Goal: Information Seeking & Learning: Learn about a topic

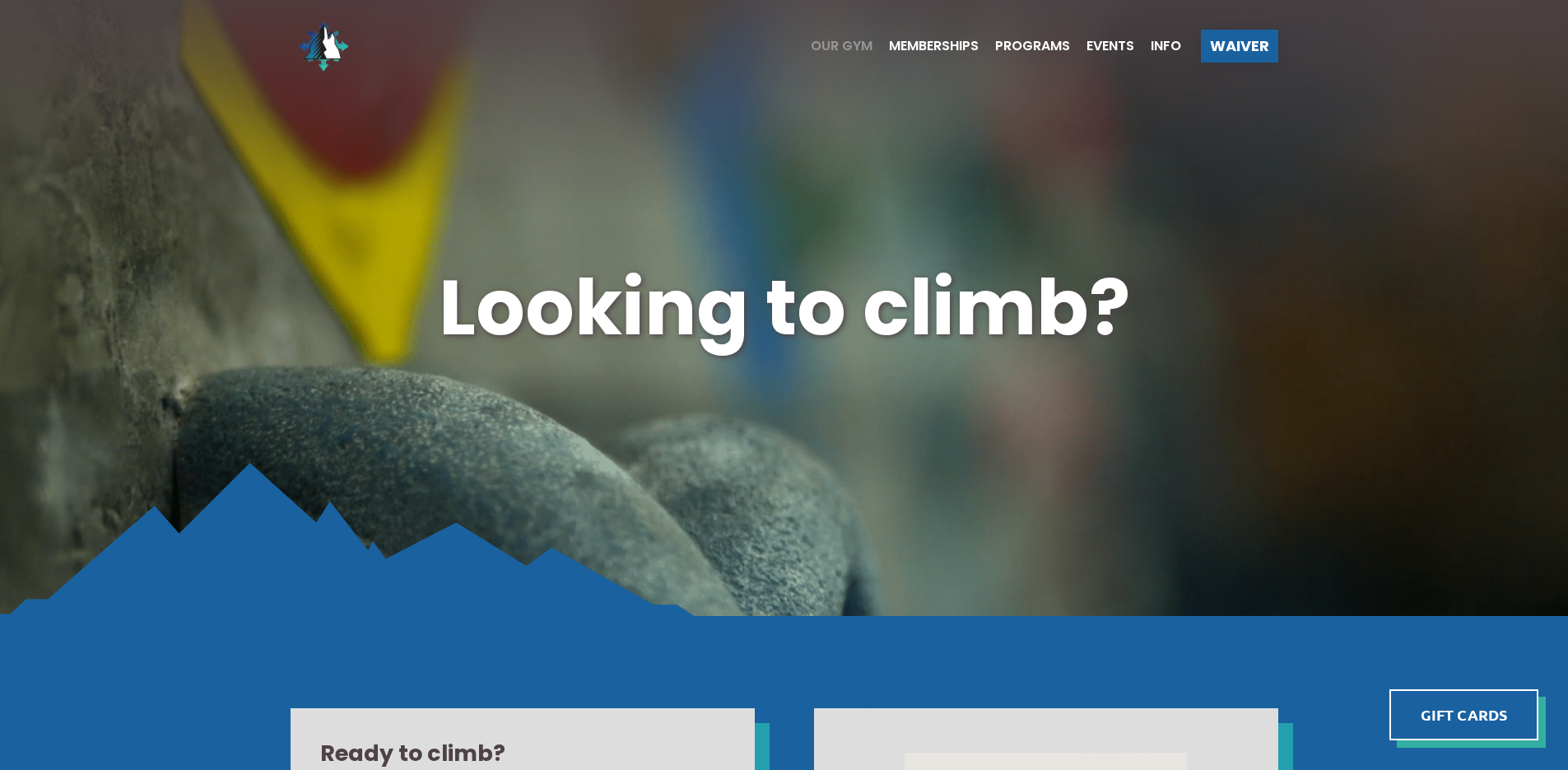
click at [823, 43] on span "Our Gym" at bounding box center [842, 46] width 61 height 13
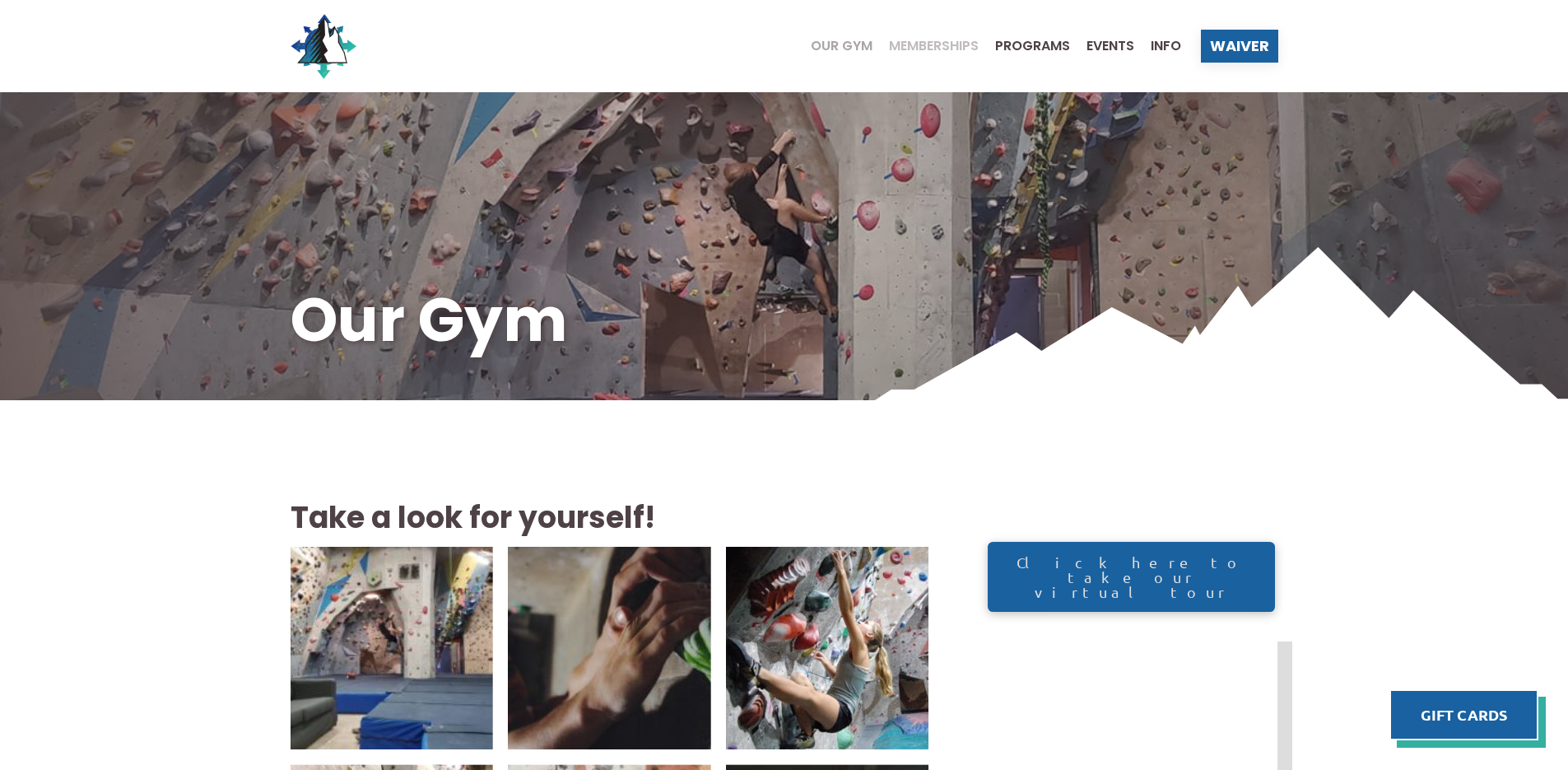
click at [936, 43] on span "Memberships" at bounding box center [934, 46] width 90 height 13
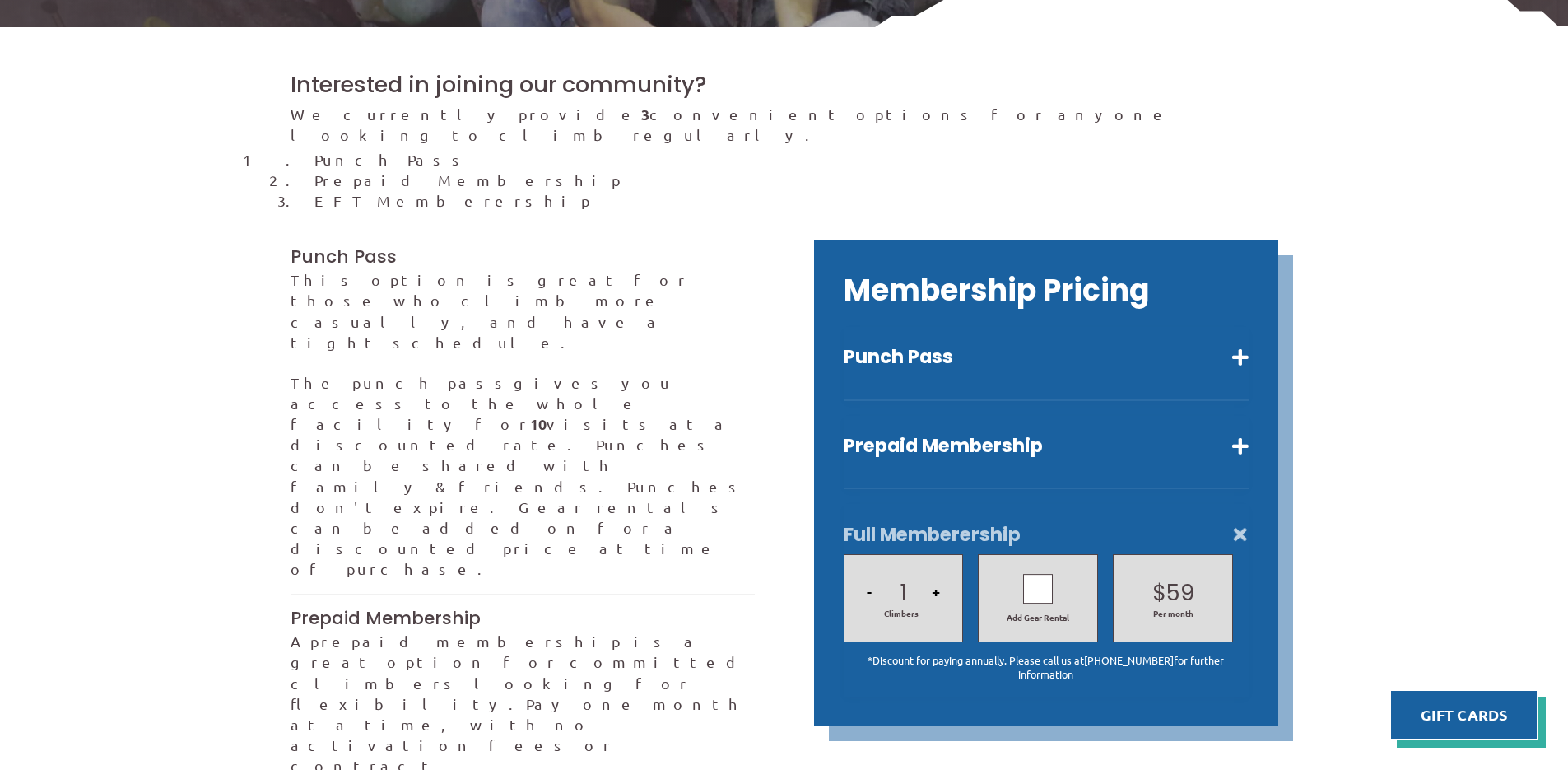
scroll to position [412, 0]
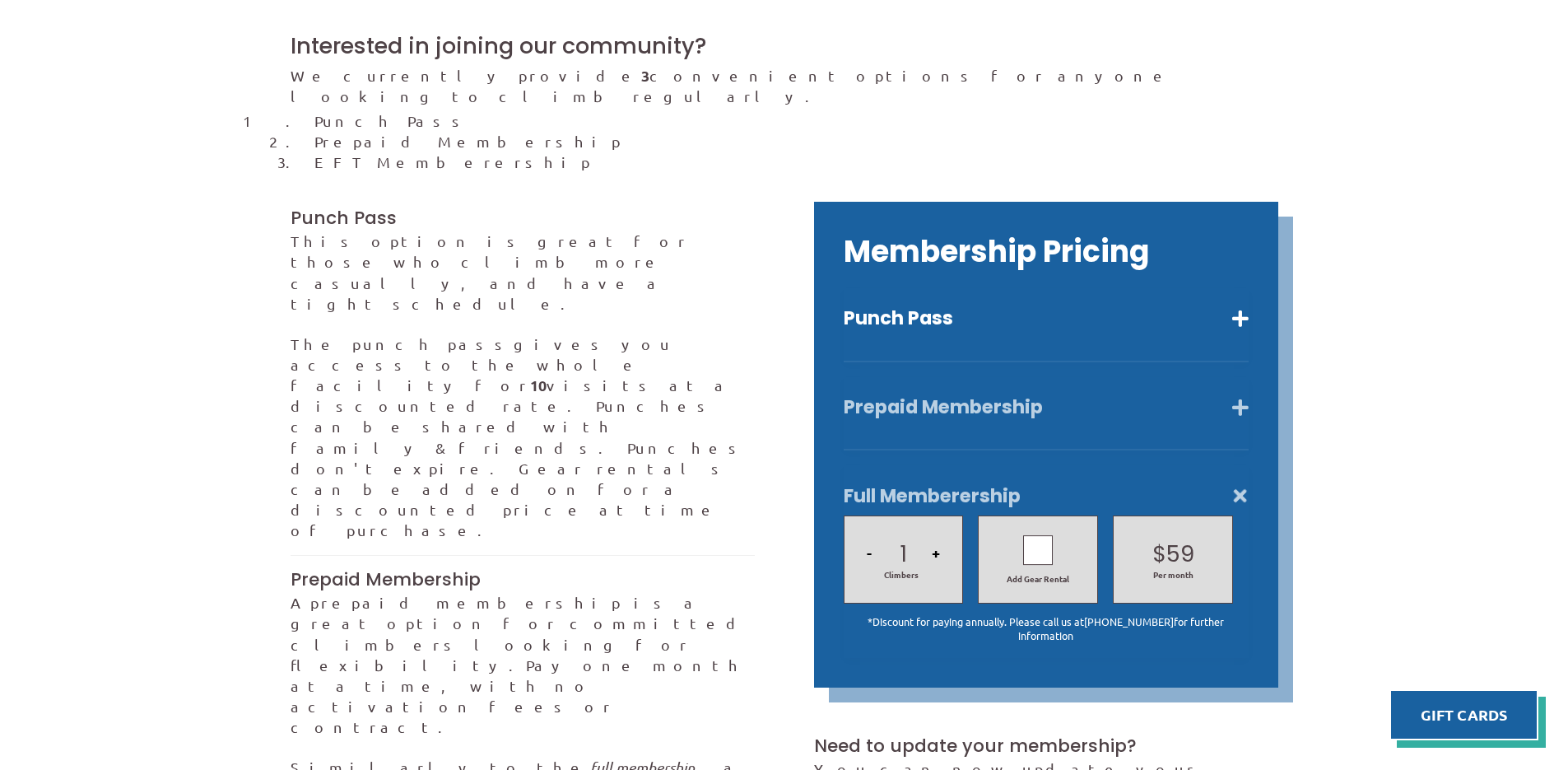
click at [1244, 396] on button "Prepaid Membership" at bounding box center [1046, 407] width 405 height 24
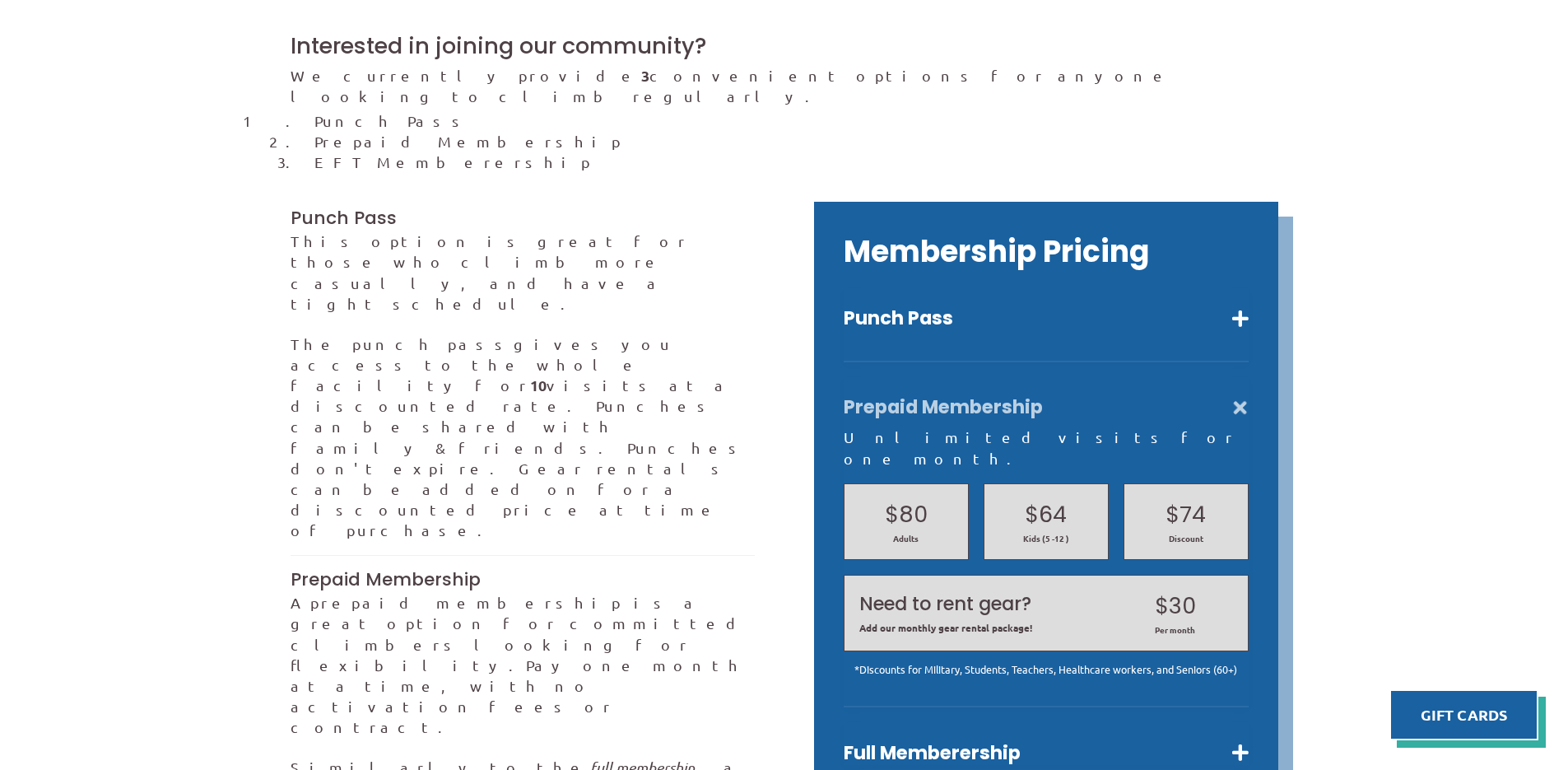
click at [1245, 396] on button "Prepaid Membership" at bounding box center [1046, 407] width 405 height 24
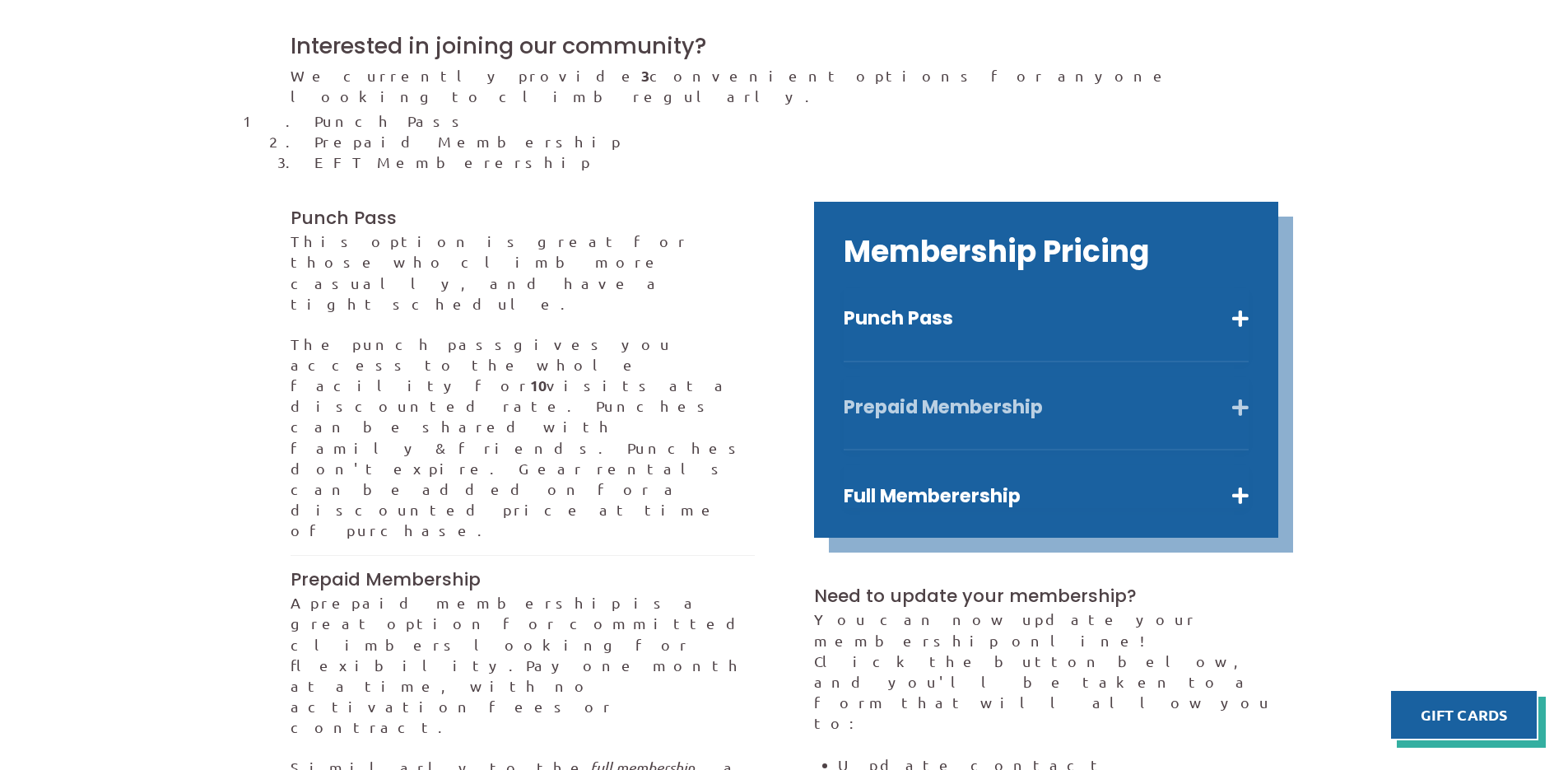
click at [1238, 396] on button "Prepaid Membership" at bounding box center [1046, 407] width 405 height 24
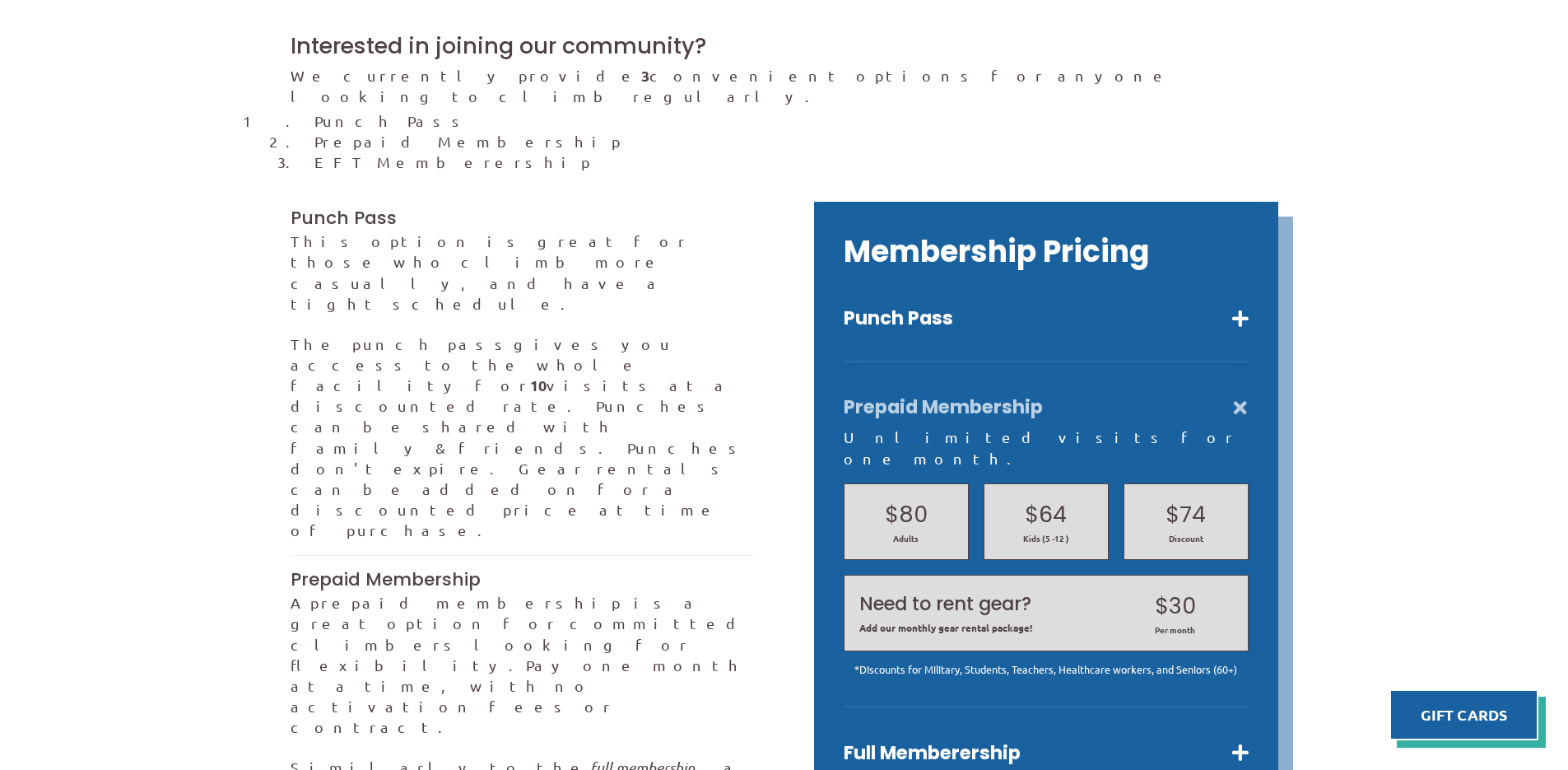
click at [1241, 396] on button "Prepaid Membership" at bounding box center [1046, 407] width 405 height 24
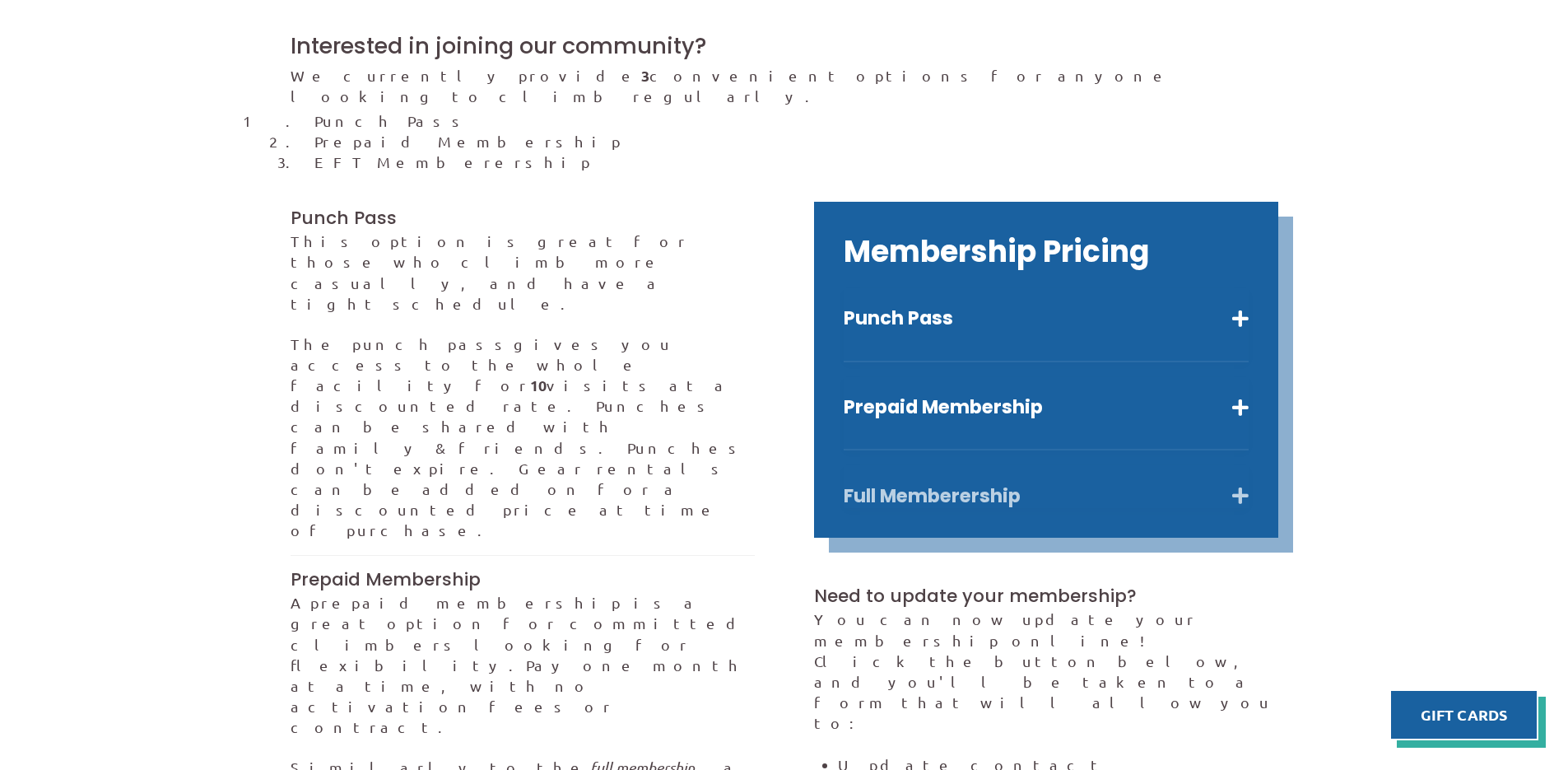
click at [1244, 484] on button "Full Memberership" at bounding box center [1046, 495] width 405 height 24
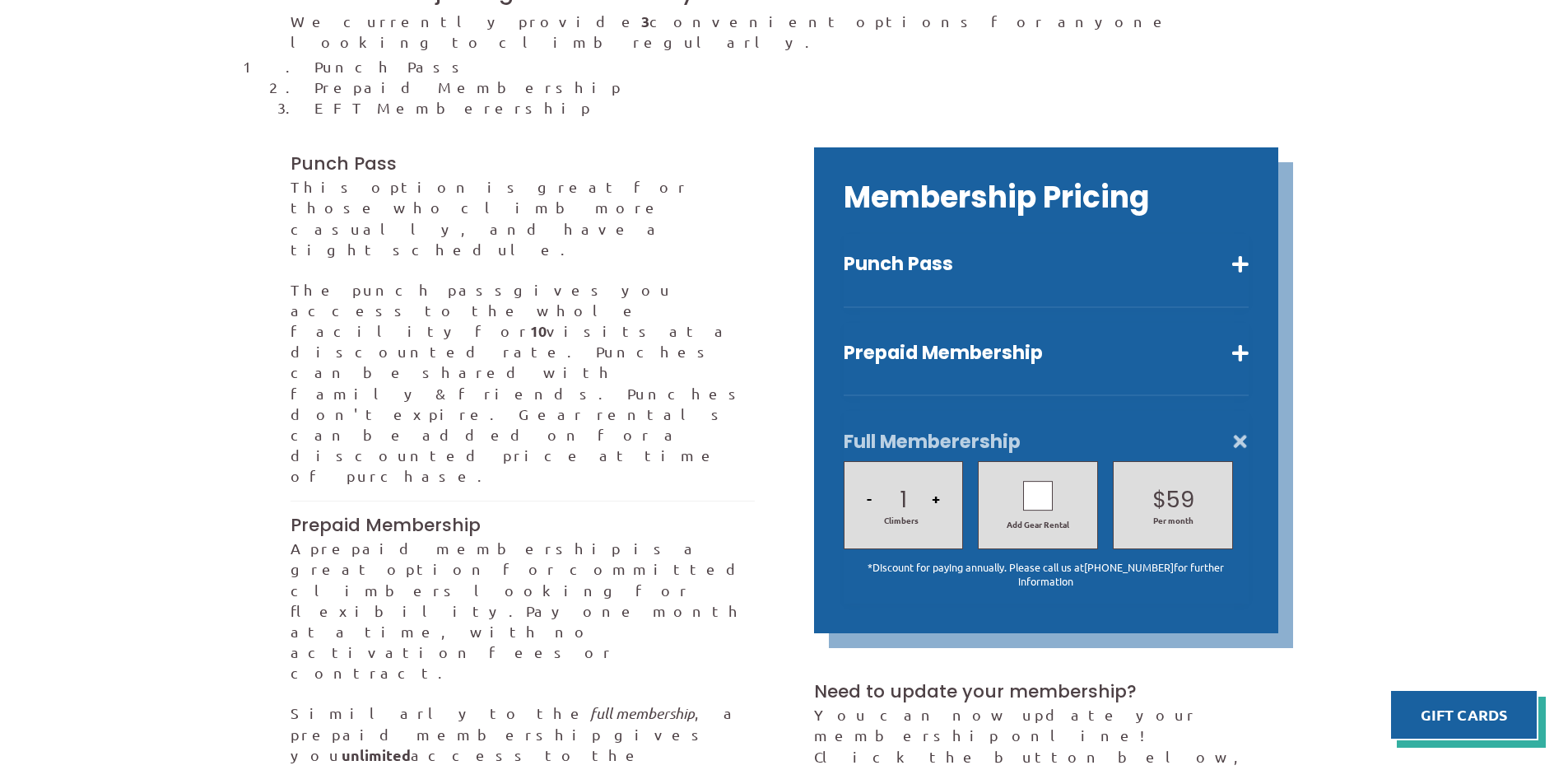
scroll to position [494, 0]
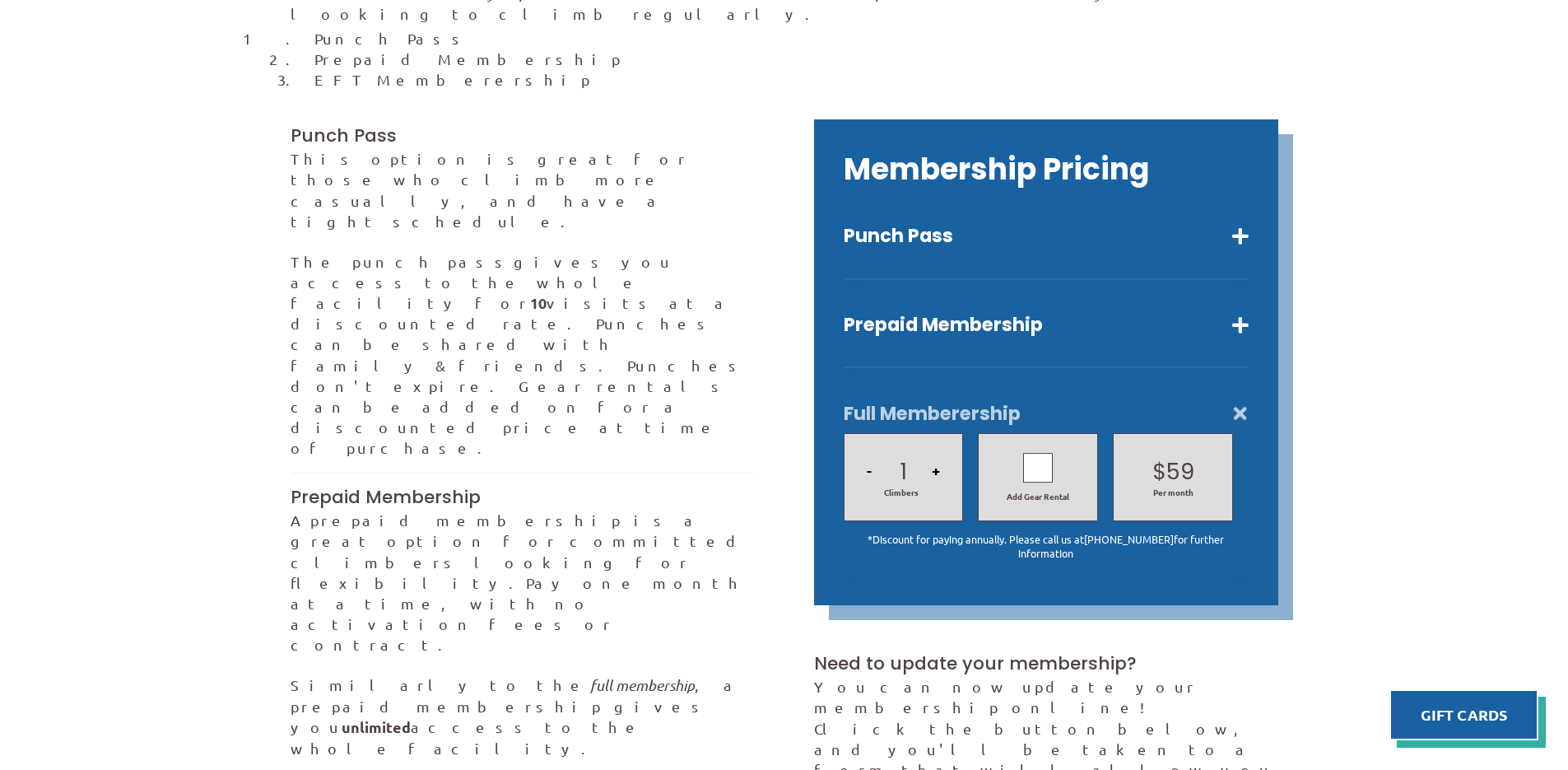
click at [1238, 401] on button "Full Memberership" at bounding box center [1046, 413] width 405 height 24
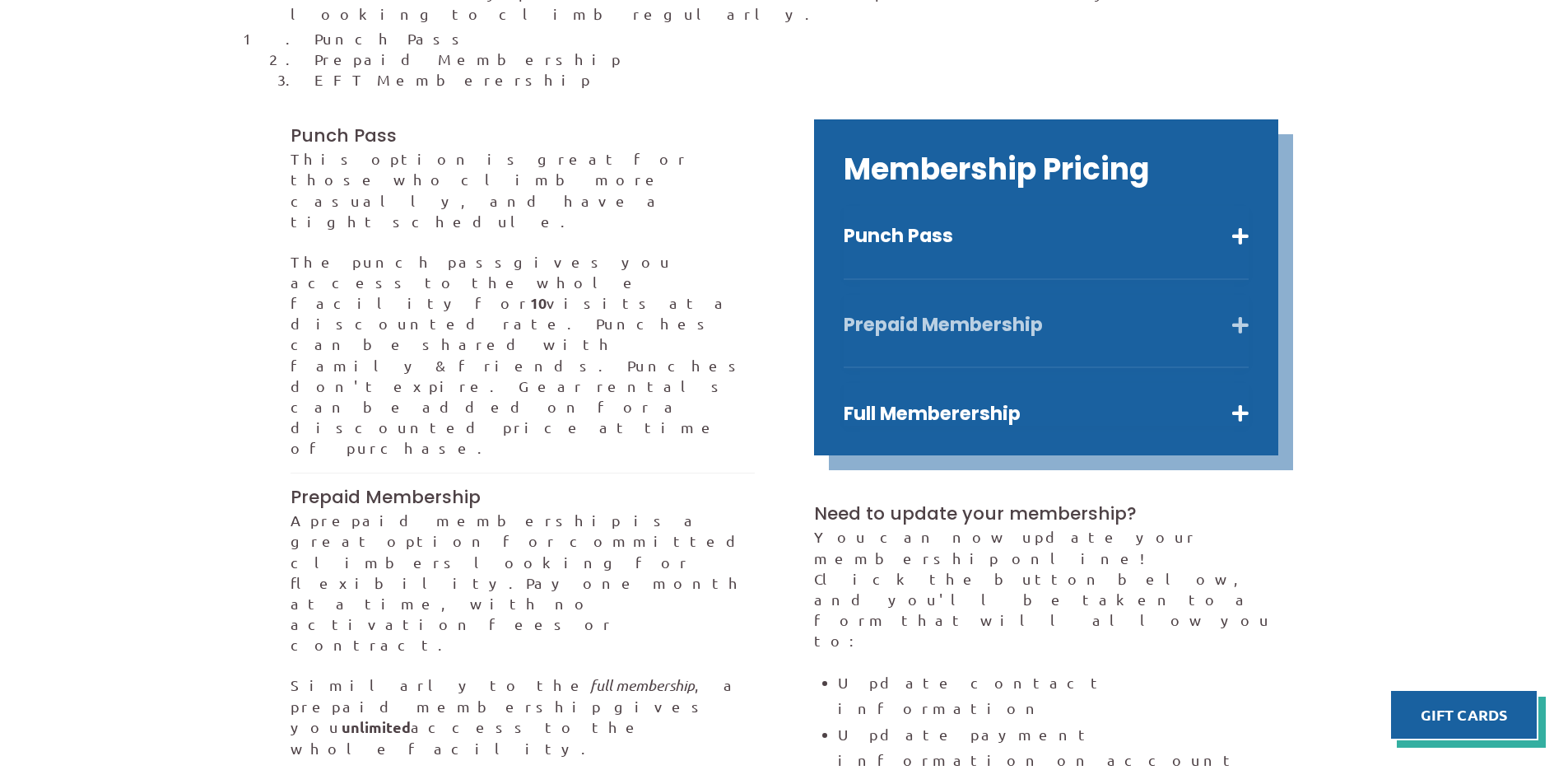
click at [1238, 313] on button "Prepaid Membership" at bounding box center [1046, 325] width 405 height 24
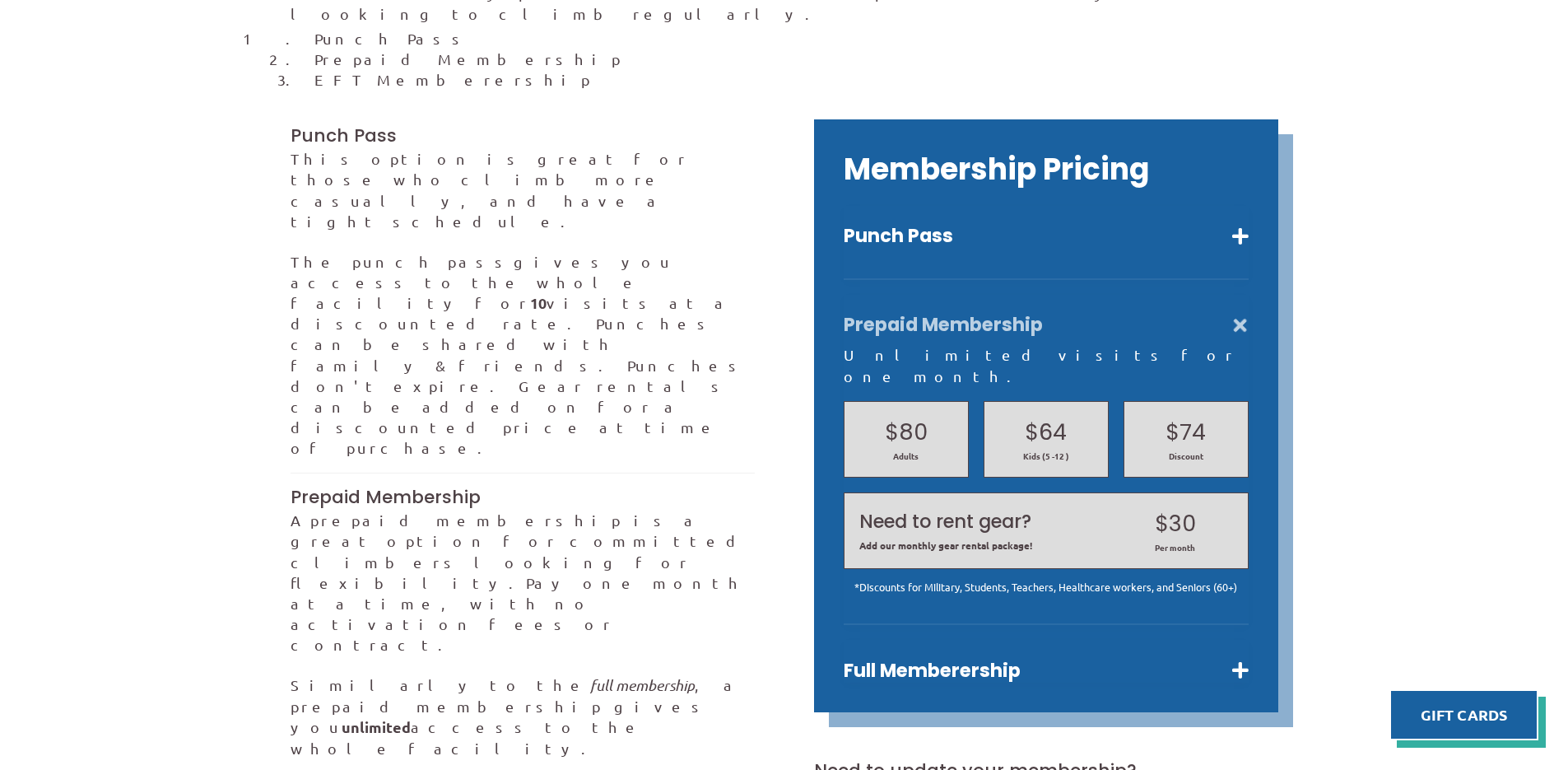
click at [1241, 313] on button "Prepaid Membership" at bounding box center [1046, 325] width 405 height 24
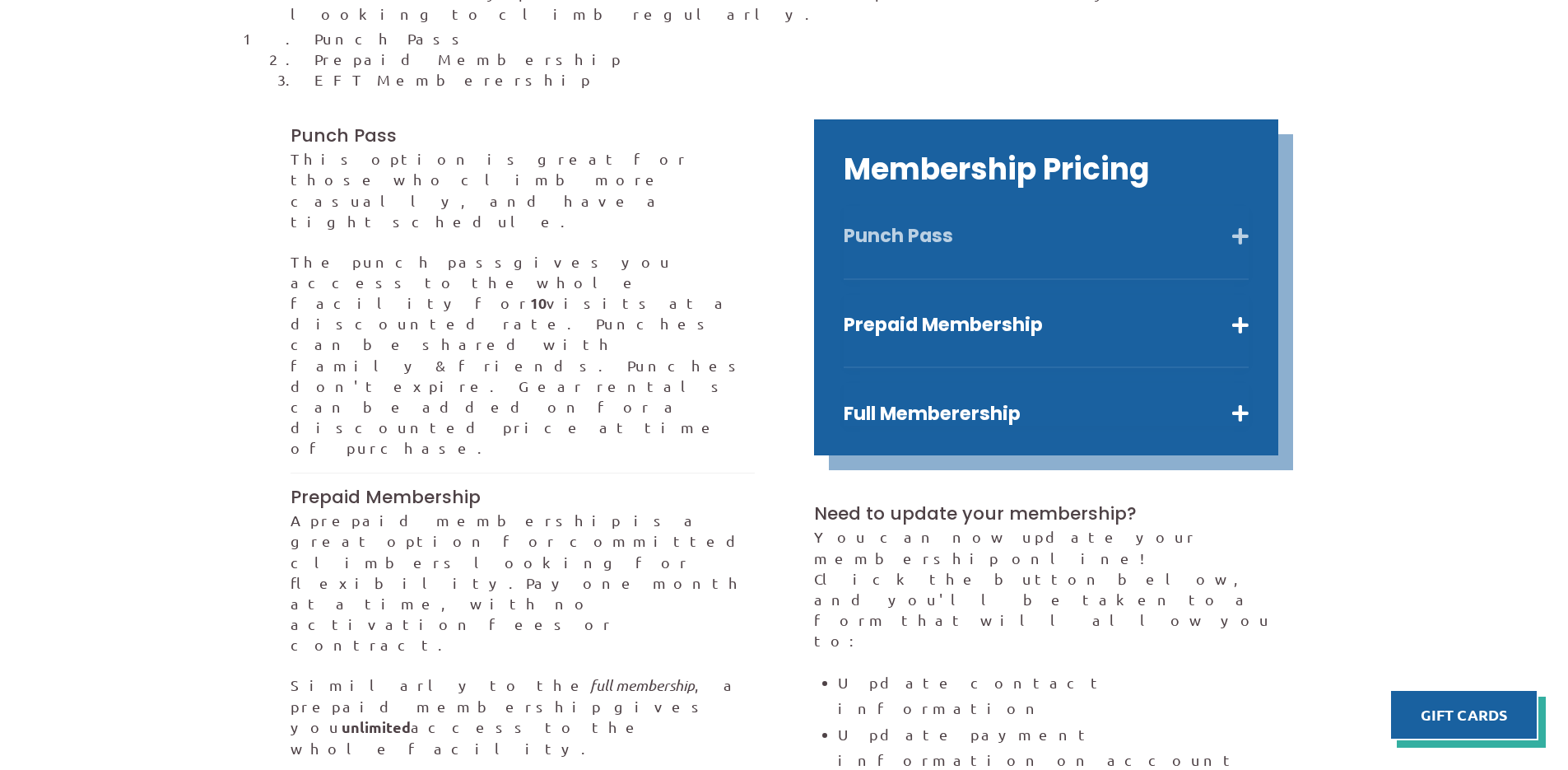
click at [1245, 224] on button "Punch Pass" at bounding box center [1046, 236] width 405 height 24
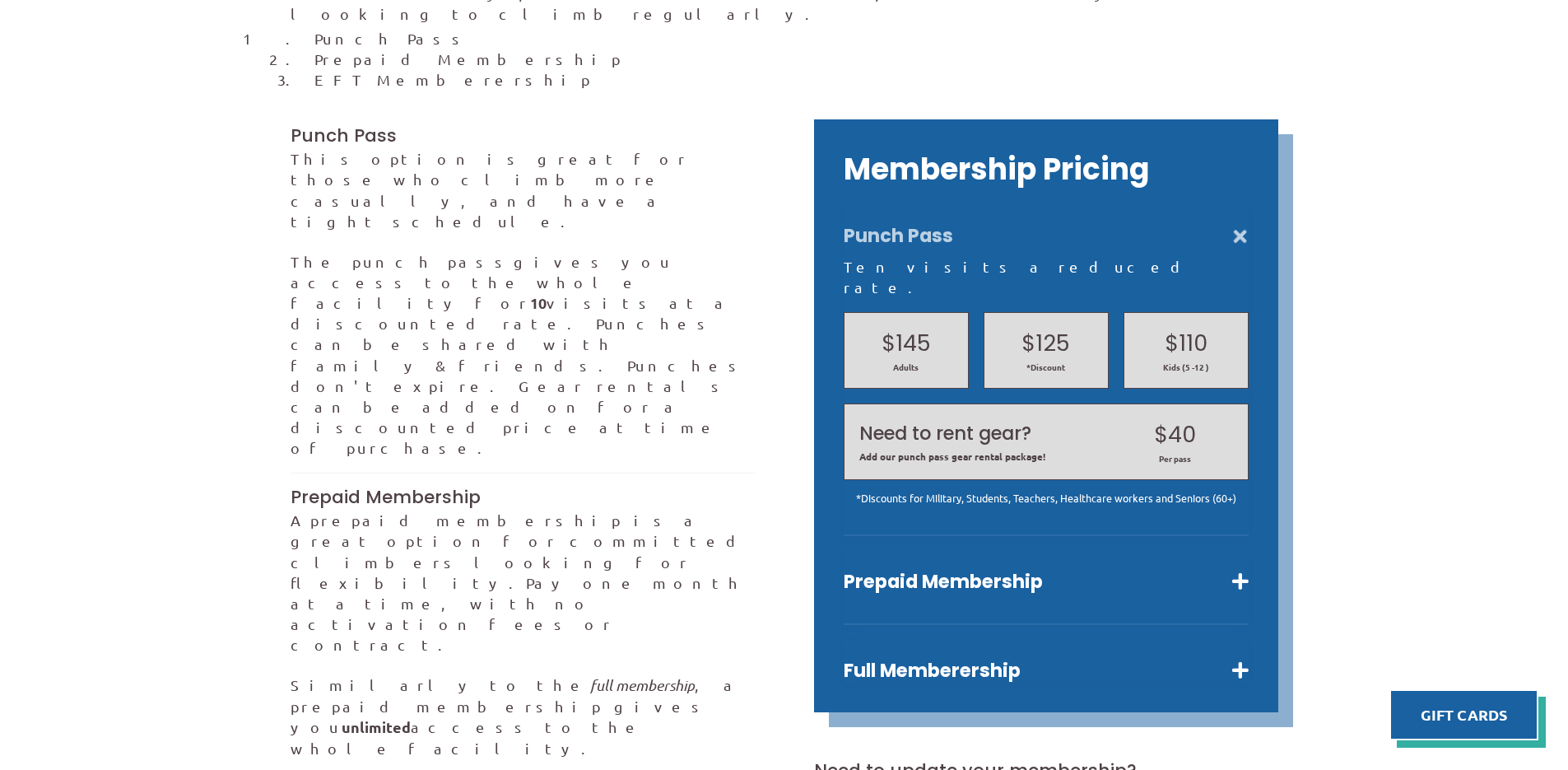
click at [1238, 224] on button "Punch Pass" at bounding box center [1046, 236] width 405 height 24
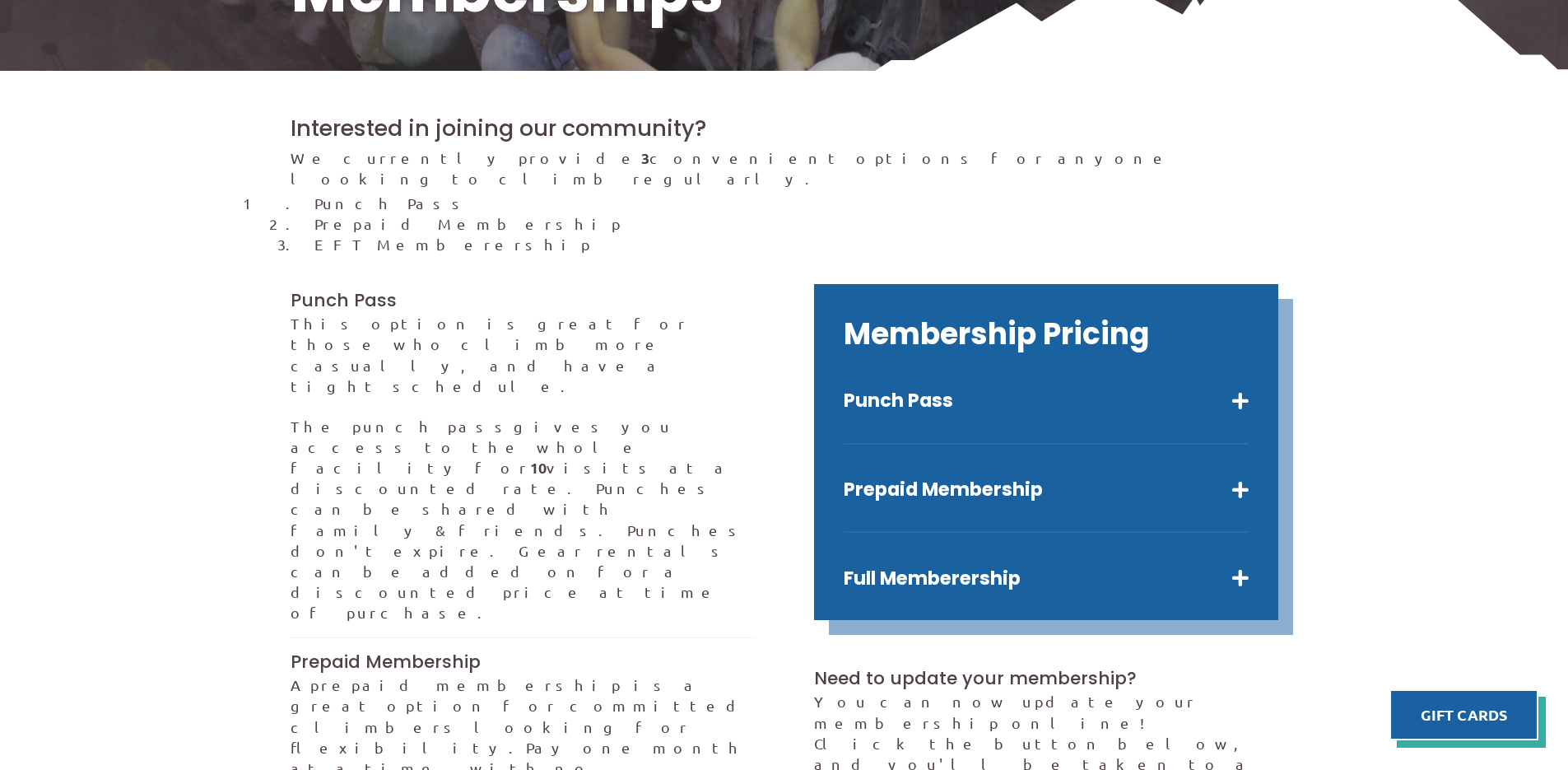
scroll to position [0, 0]
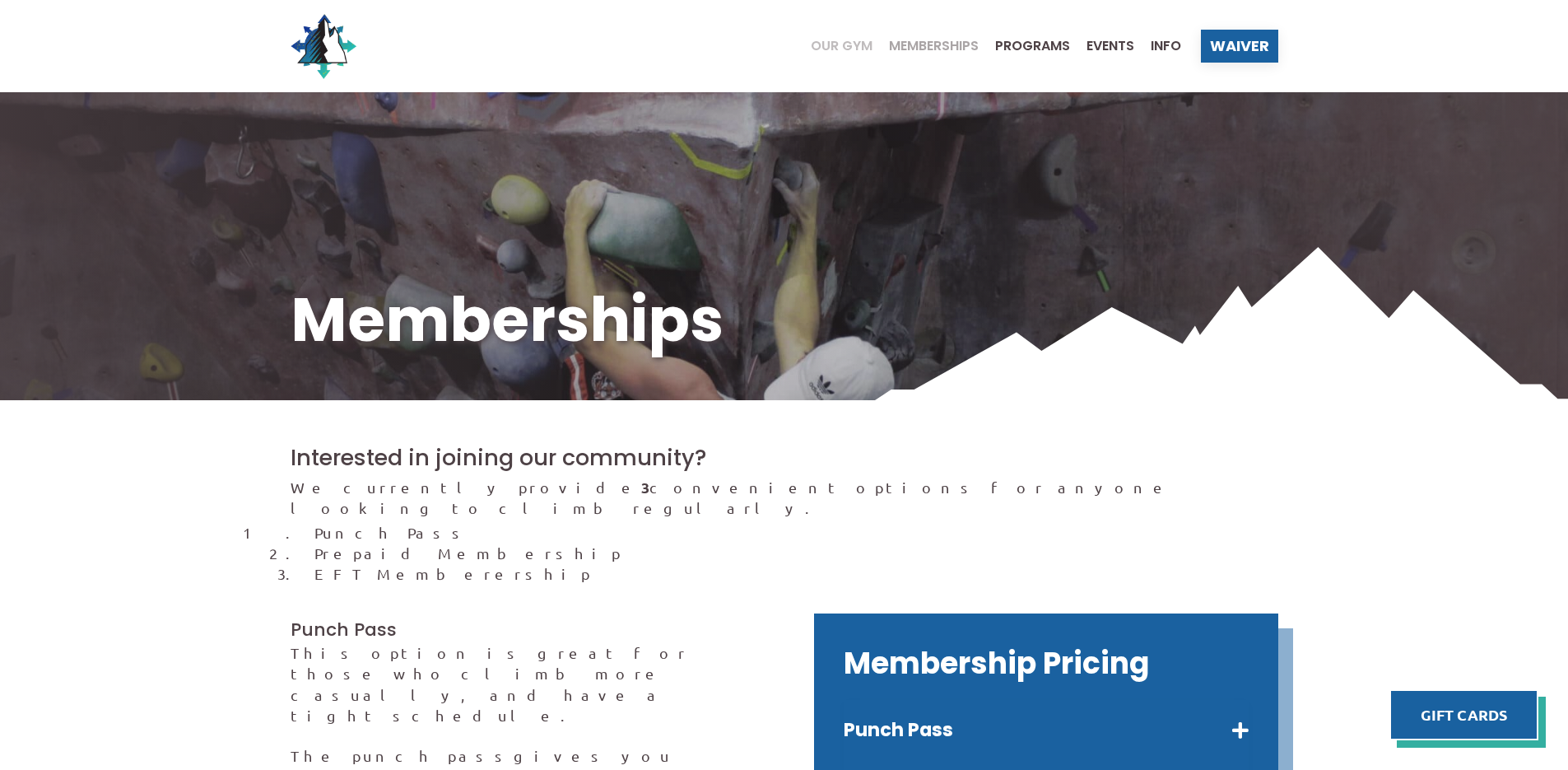
click at [840, 47] on span "Our Gym" at bounding box center [842, 46] width 61 height 13
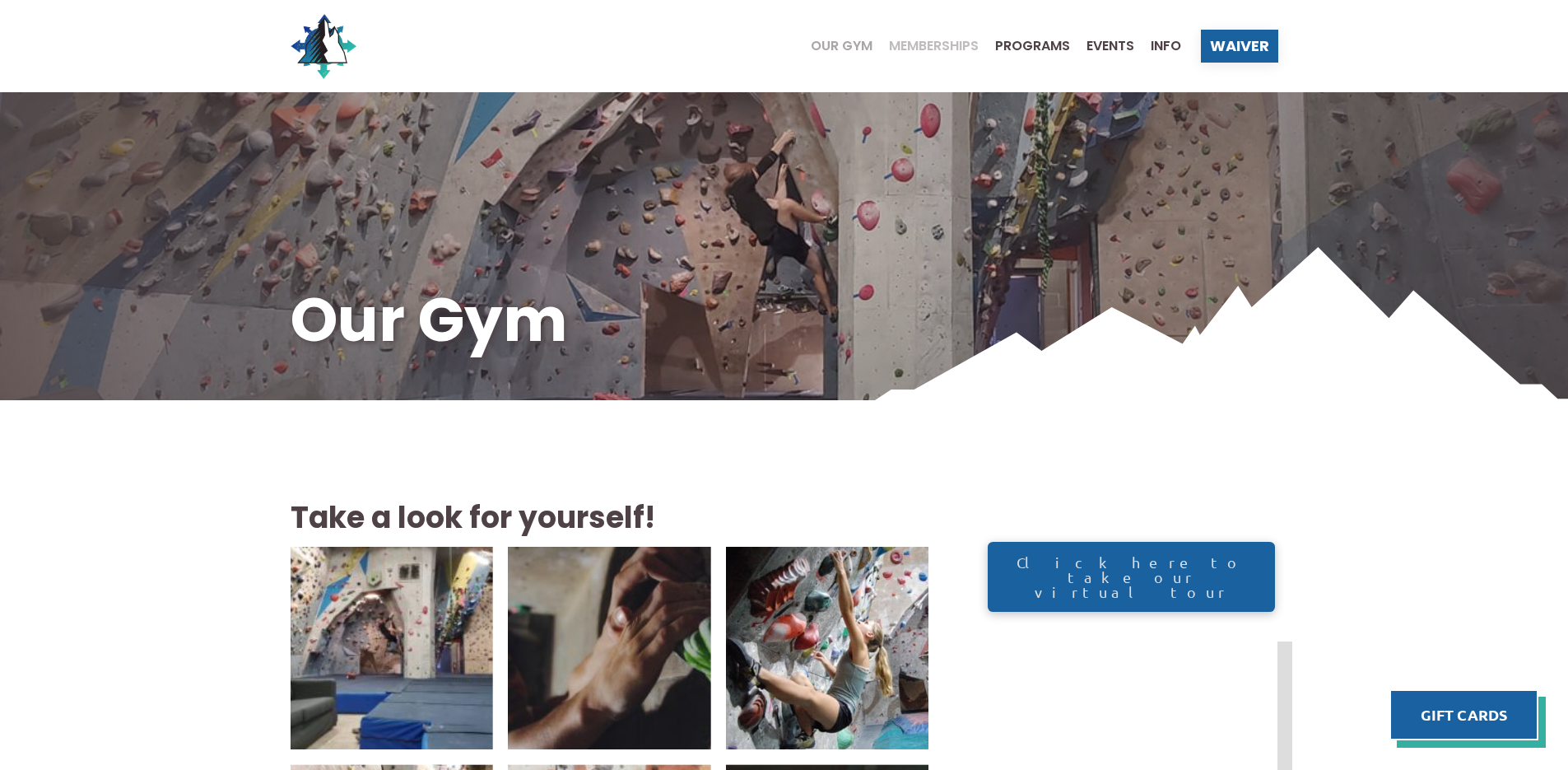
click at [923, 44] on span "Memberships" at bounding box center [934, 46] width 90 height 13
